Goal: Transaction & Acquisition: Obtain resource

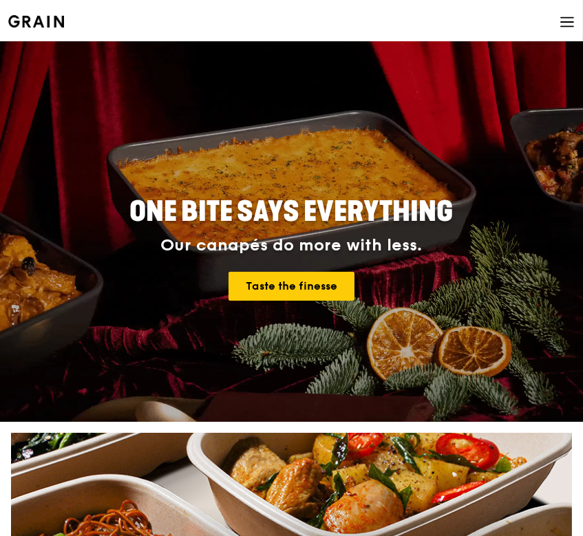
scroll to position [171, 0]
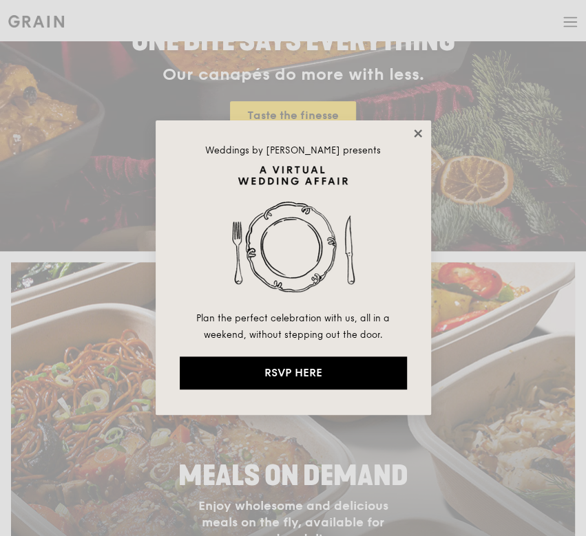
click at [412, 134] on icon at bounding box center [418, 133] width 12 height 12
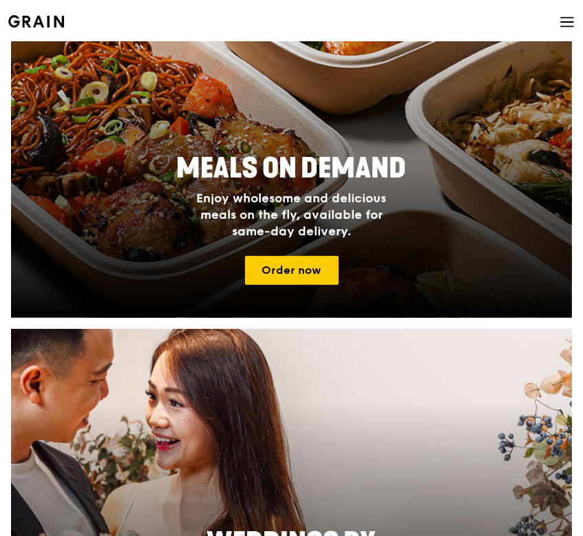
scroll to position [479, 0]
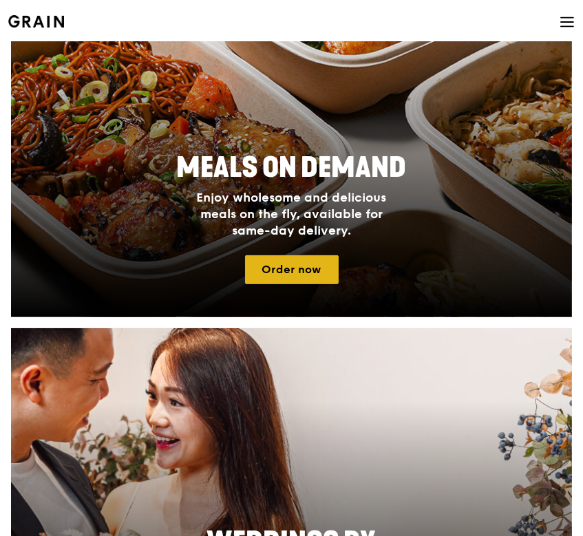
click at [297, 267] on link "Order now" at bounding box center [292, 269] width 94 height 29
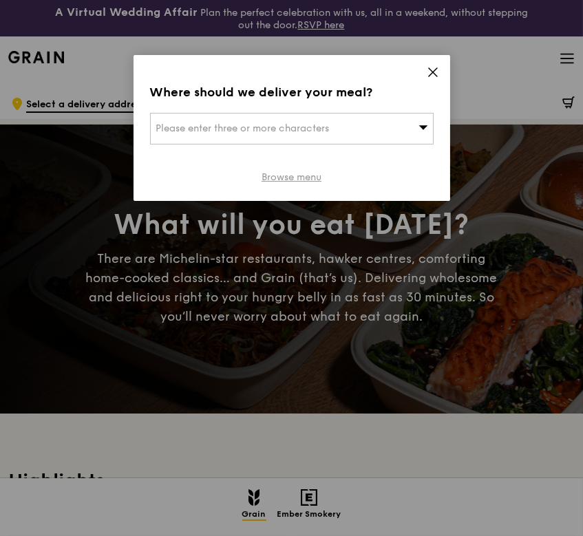
click at [307, 178] on link "Browse menu" at bounding box center [292, 178] width 60 height 14
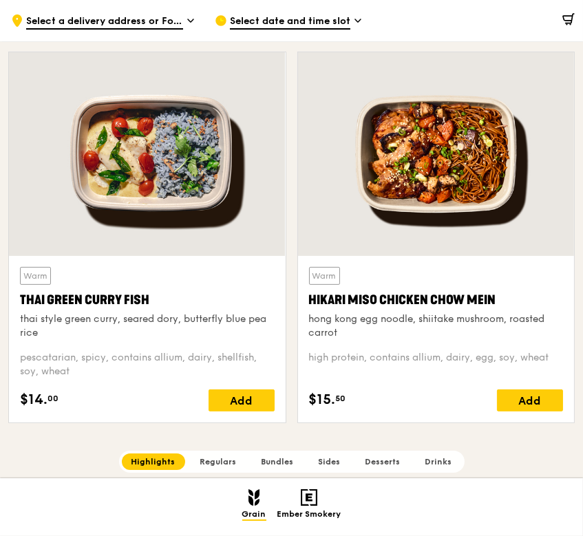
scroll to position [471, 0]
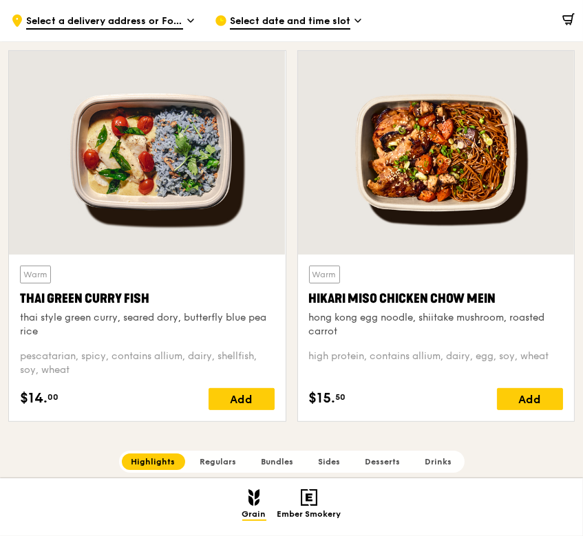
drag, startPoint x: 348, startPoint y: 251, endPoint x: 227, endPoint y: 463, distance: 244.1
click at [227, 463] on span "Regulars" at bounding box center [218, 462] width 36 height 10
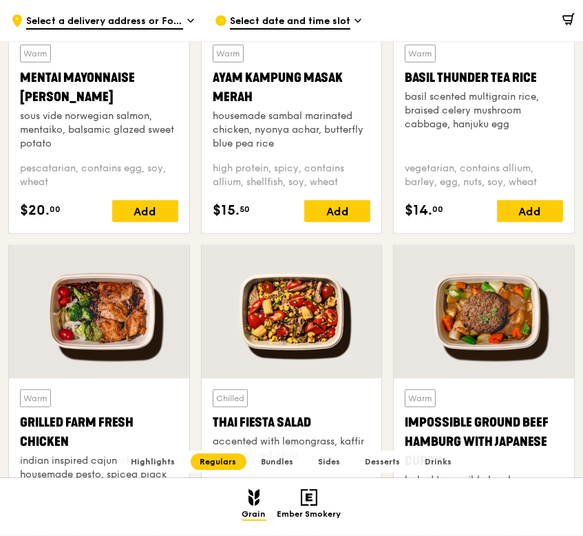
scroll to position [1341, 0]
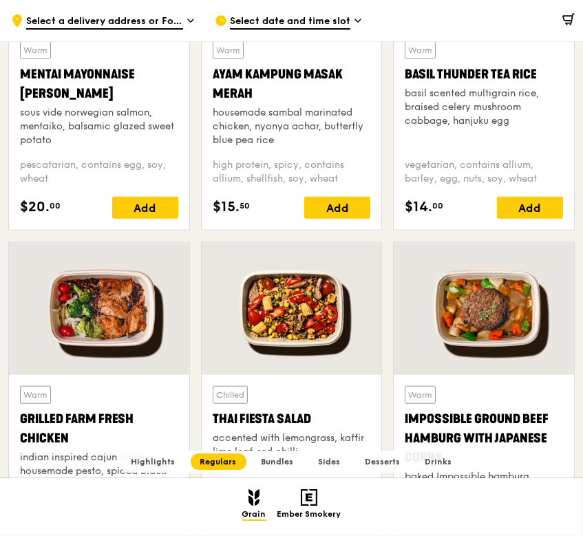
click at [295, 19] on span "Select date and time slot" at bounding box center [290, 21] width 120 height 15
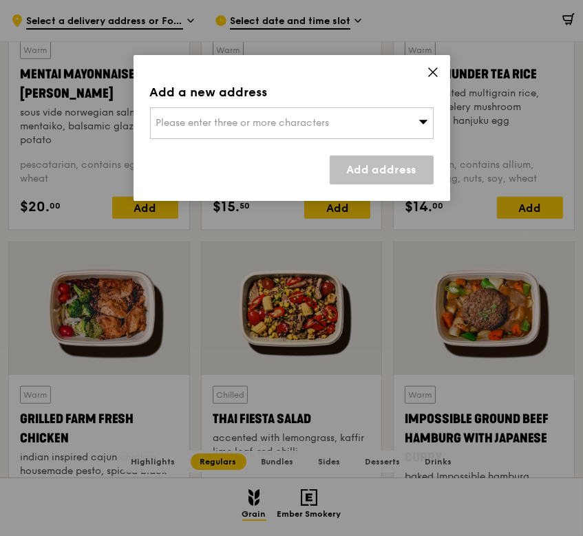
click at [281, 117] on span "Please enter three or more characters" at bounding box center [242, 123] width 173 height 12
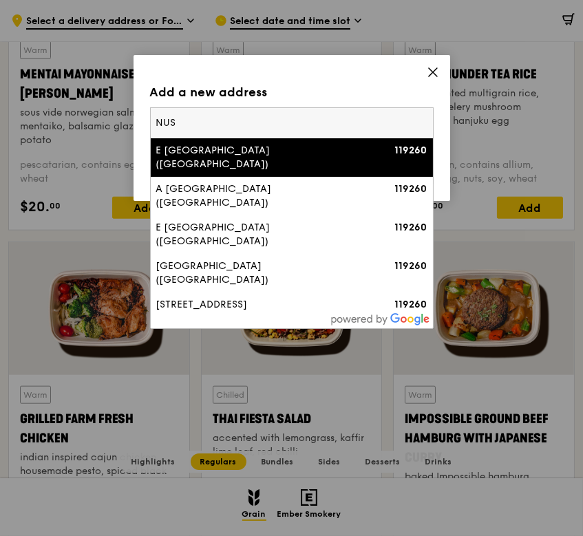
type input "NUS"
click at [245, 151] on div "E [GEOGRAPHIC_DATA] ([GEOGRAPHIC_DATA])" at bounding box center [258, 158] width 204 height 28
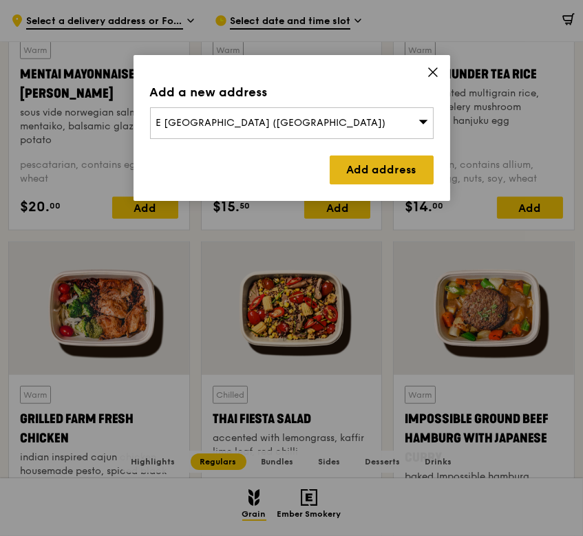
click at [351, 170] on link "Add address" at bounding box center [382, 170] width 104 height 29
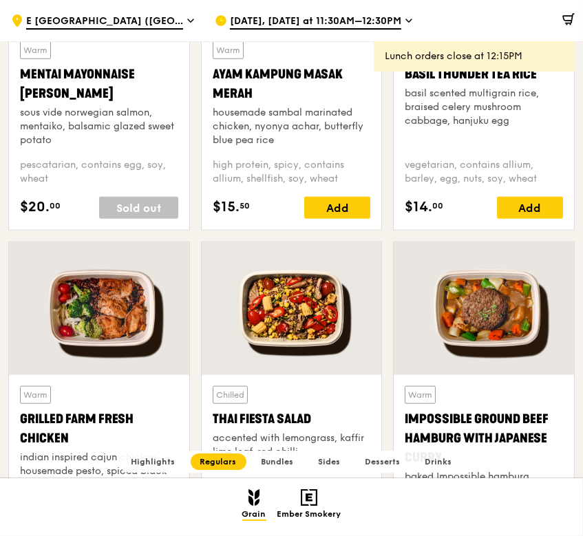
click at [260, 21] on span "[DATE], [DATE] at 11:30AM–12:30PM" at bounding box center [315, 21] width 171 height 15
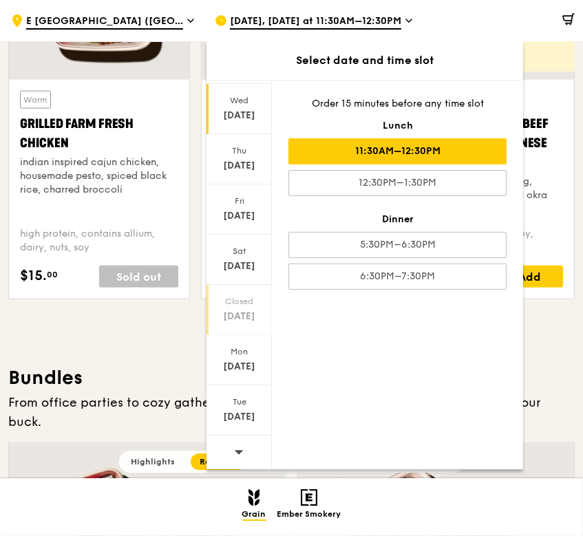
scroll to position [1636, 0]
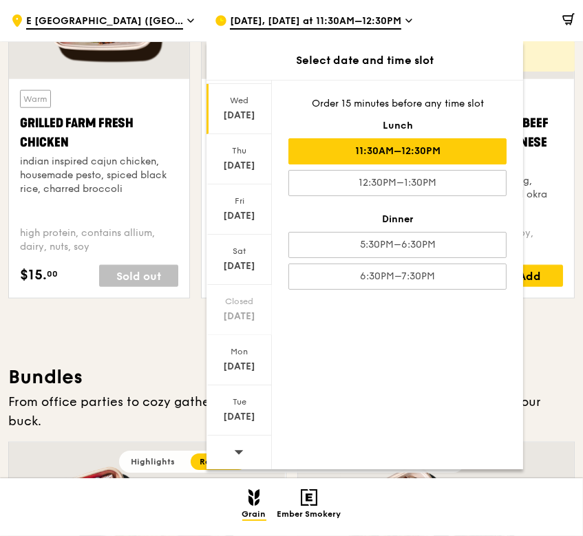
click at [248, 454] on div at bounding box center [238, 453] width 65 height 35
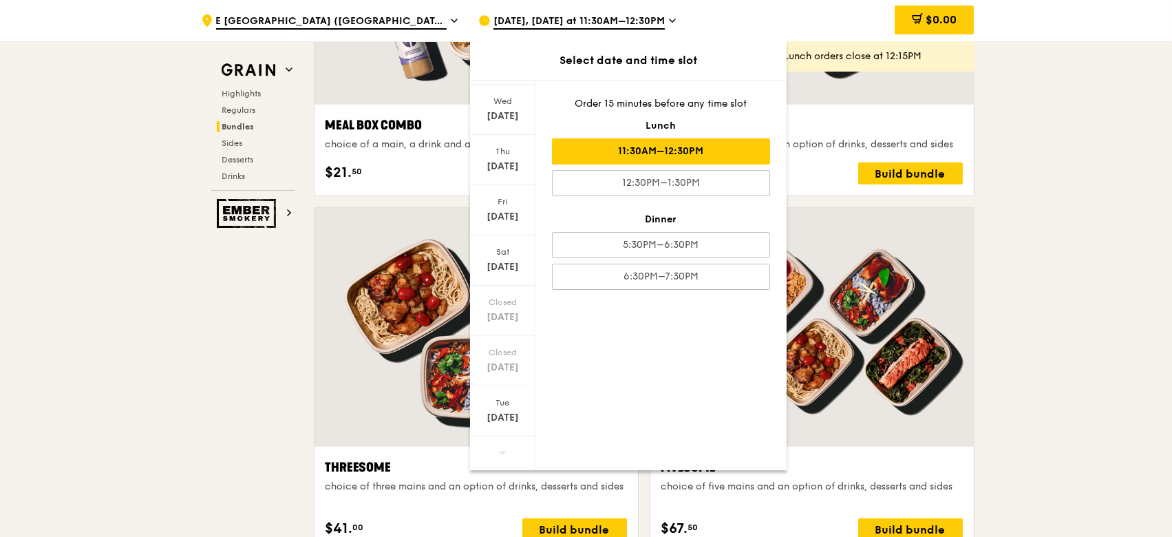
scroll to position [2248, 0]
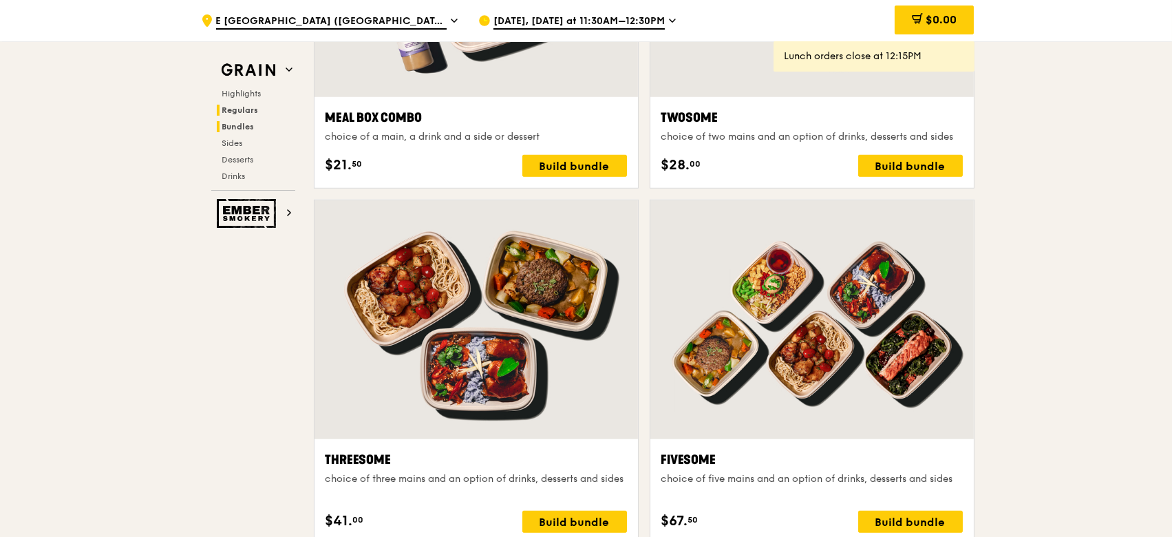
click at [236, 111] on span "Regulars" at bounding box center [240, 110] width 36 height 10
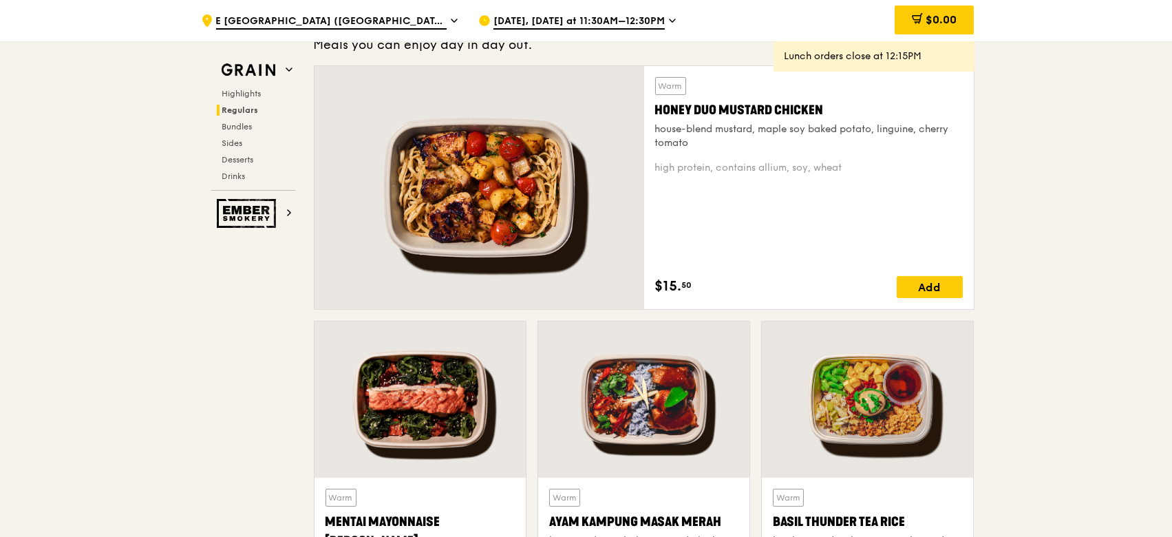
scroll to position [915, 0]
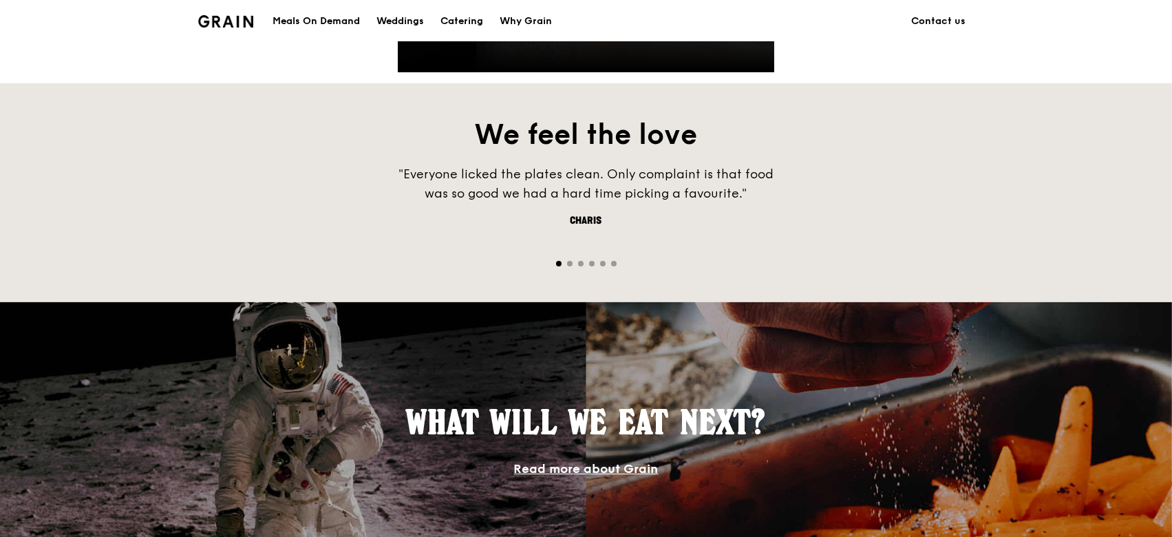
scroll to position [479, 0]
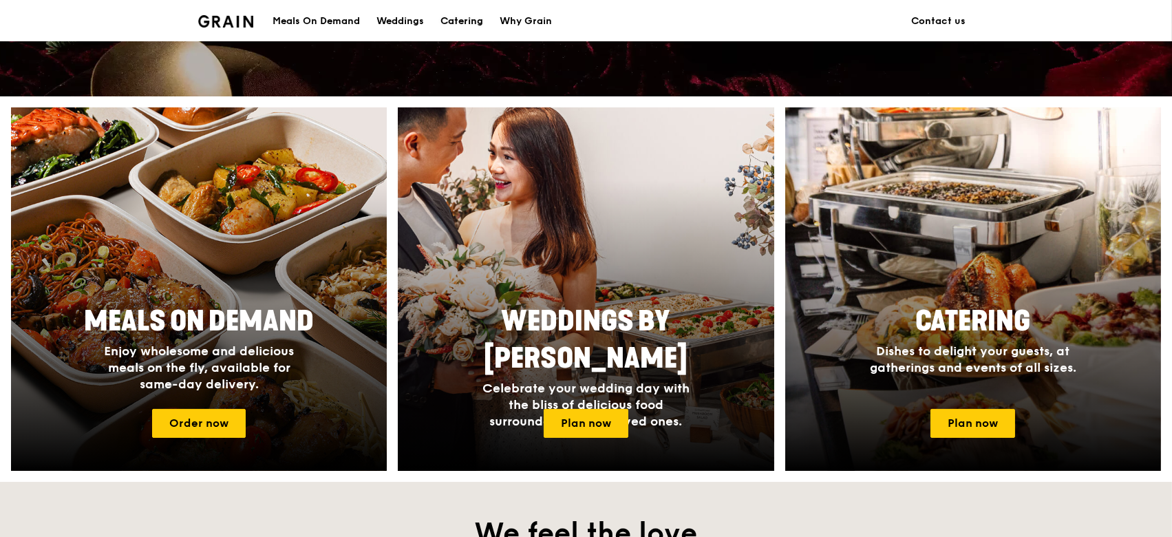
click at [460, 25] on div "Catering" at bounding box center [461, 21] width 43 height 41
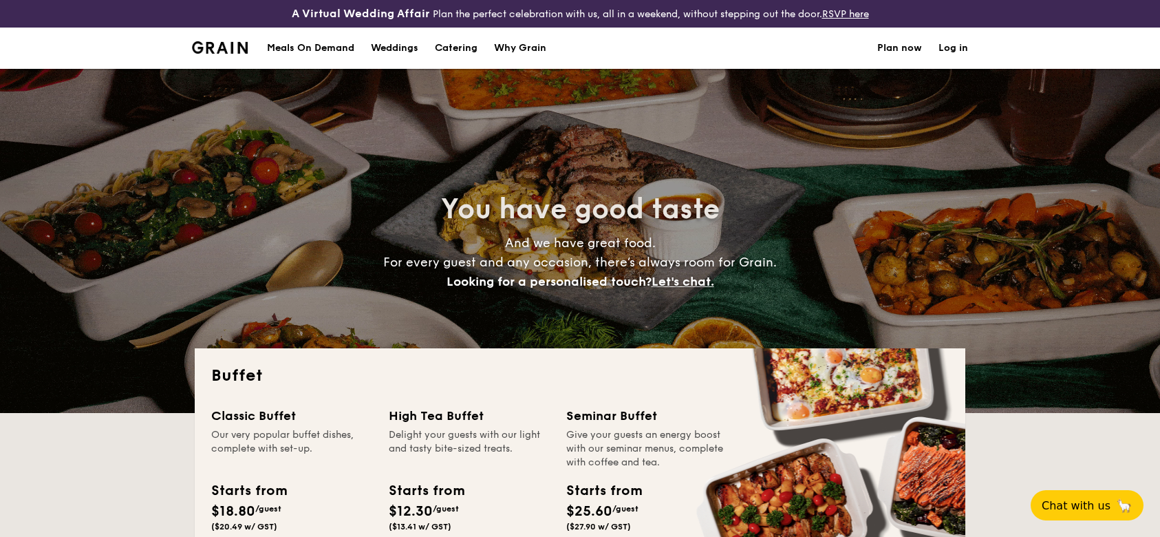
select select
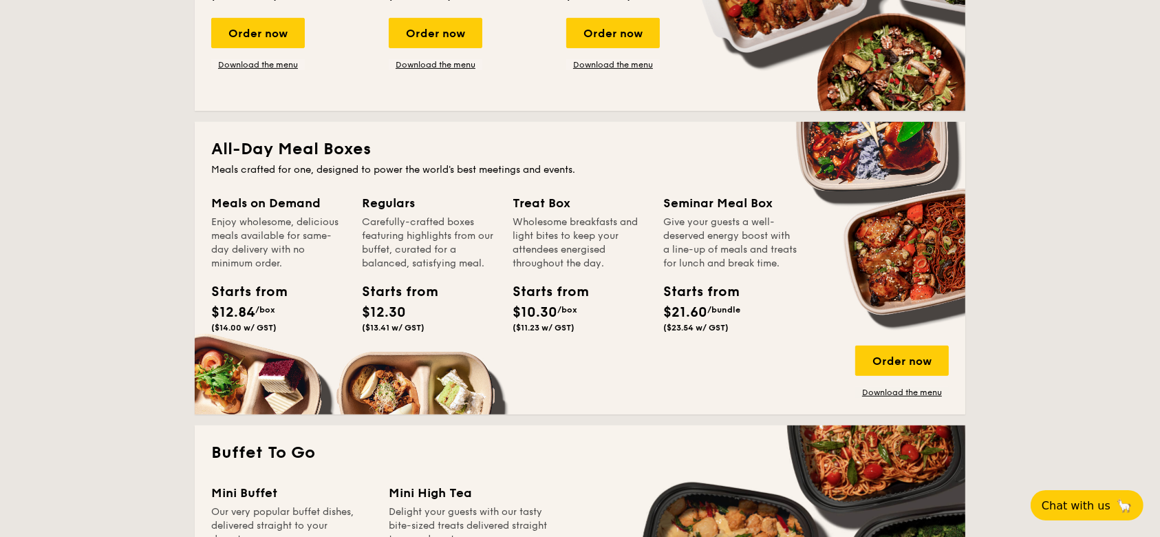
scroll to position [529, 0]
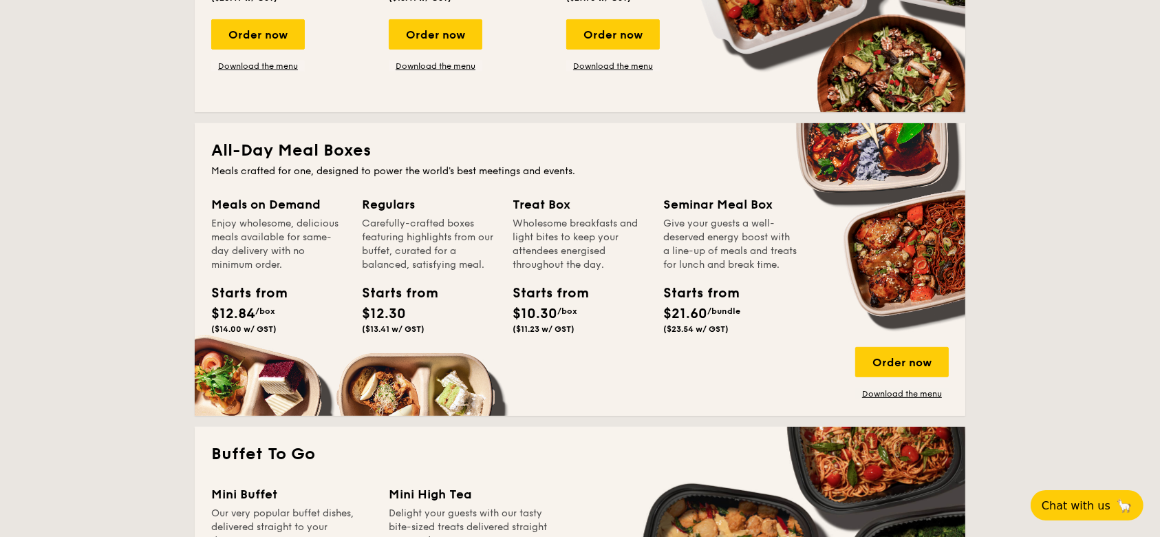
drag, startPoint x: 308, startPoint y: 309, endPoint x: 243, endPoint y: 173, distance: 150.5
click at [243, 173] on div "All-Day Meal Boxes Meals crafted for one, designed to power the world's best me…" at bounding box center [580, 269] width 771 height 292
click at [286, 168] on div "Meals crafted for one, designed to power the world's best meetings and events." at bounding box center [580, 171] width 738 height 14
click at [886, 398] on link "Download the menu" at bounding box center [902, 393] width 94 height 11
